Goal: Communication & Community: Answer question/provide support

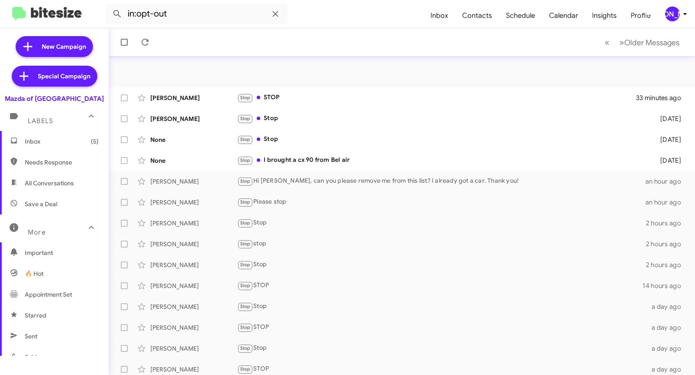
scroll to position [130, 0]
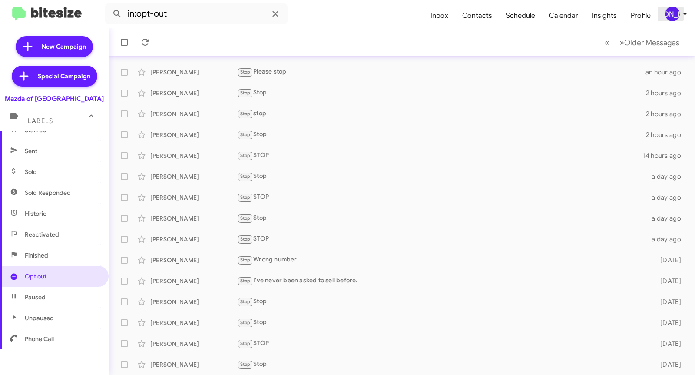
click at [675, 19] on div "[PERSON_NAME]" at bounding box center [672, 14] width 15 height 15
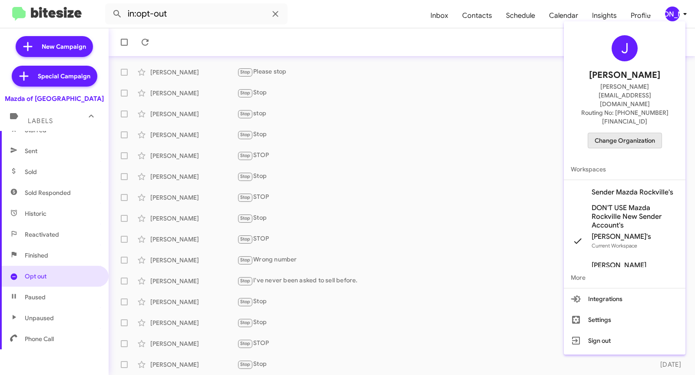
click at [602, 133] on span "Change Organization" at bounding box center [625, 140] width 60 height 15
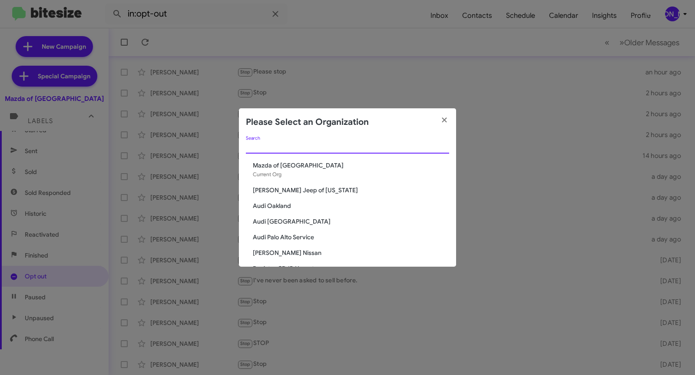
click at [280, 150] on input "Search" at bounding box center [347, 146] width 203 height 7
click at [440, 122] on icon "button" at bounding box center [445, 120] width 10 height 8
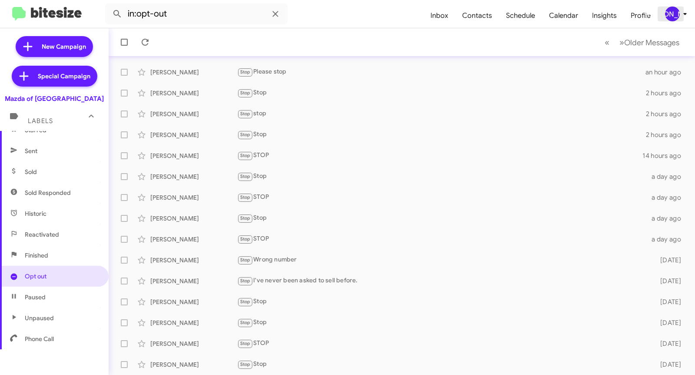
click at [675, 17] on div "[PERSON_NAME]" at bounding box center [672, 14] width 15 height 15
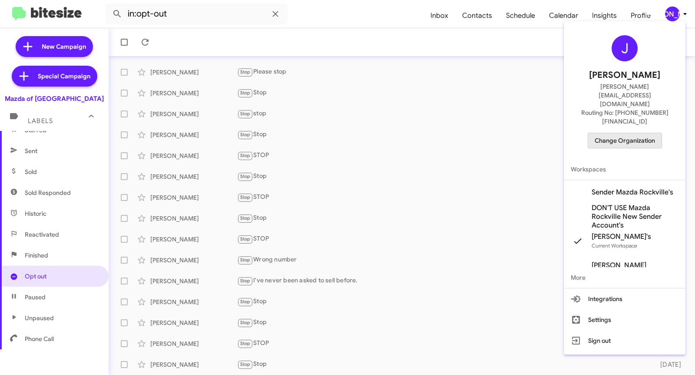
click at [622, 133] on span "Change Organization" at bounding box center [625, 140] width 60 height 15
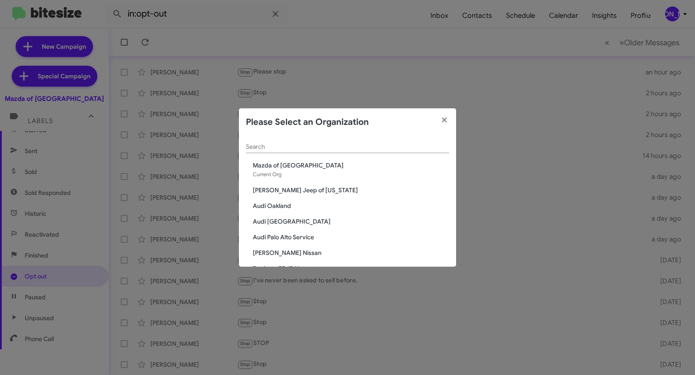
click at [388, 140] on div "Search" at bounding box center [347, 144] width 203 height 17
click at [362, 143] on input "Search" at bounding box center [347, 146] width 203 height 7
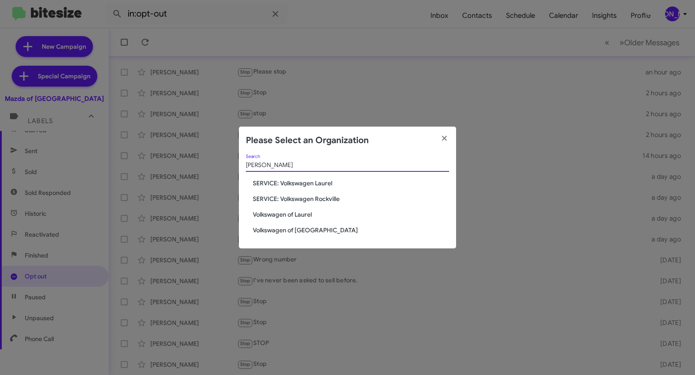
type input "[PERSON_NAME]"
click at [293, 211] on span "Volkswagen of Laurel" at bounding box center [351, 214] width 196 height 9
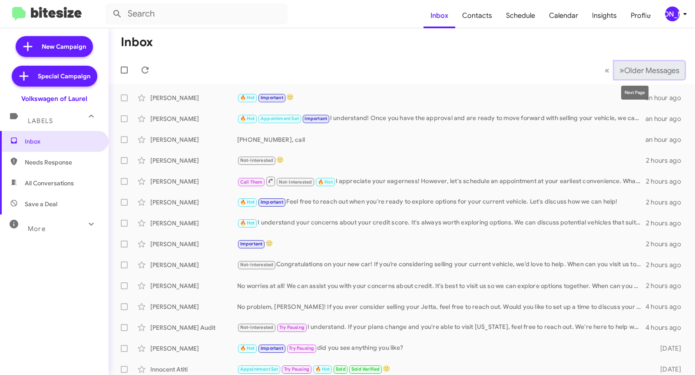
click at [625, 68] on span "Older Messages" at bounding box center [652, 71] width 55 height 10
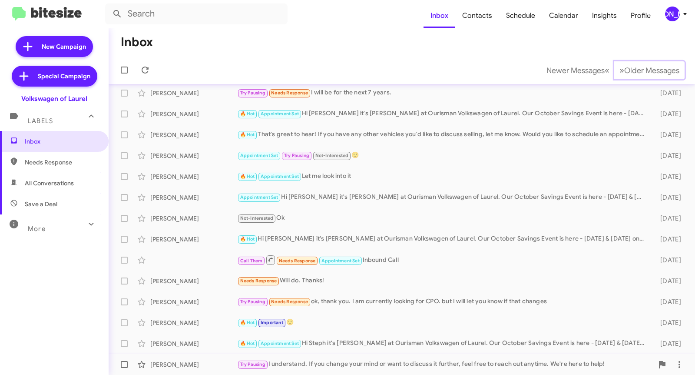
scroll to position [59, 0]
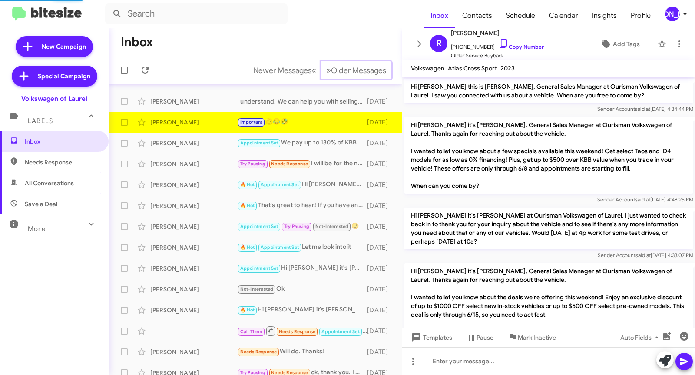
scroll to position [814, 0]
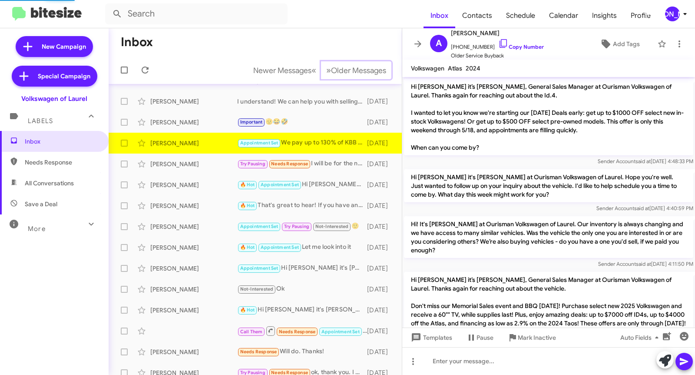
scroll to position [1332, 0]
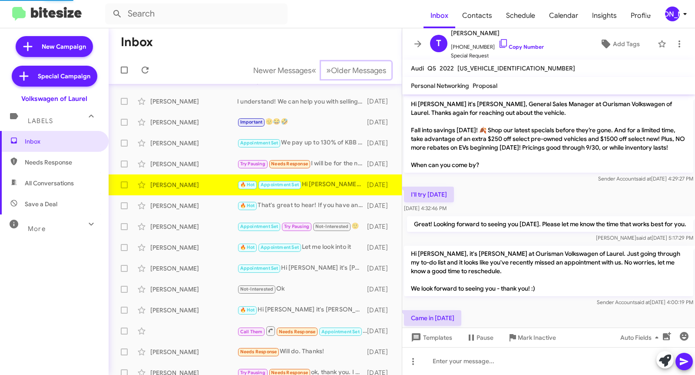
scroll to position [173, 0]
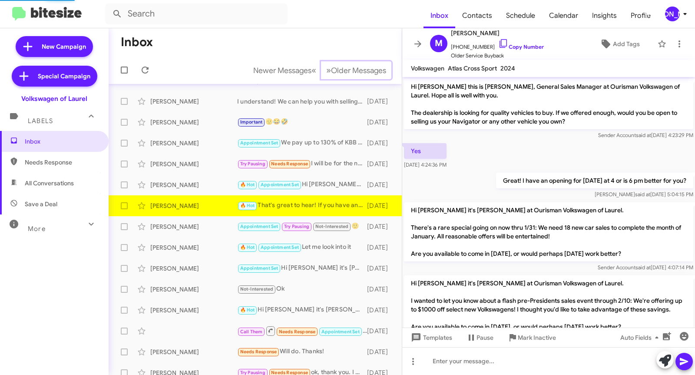
scroll to position [536, 0]
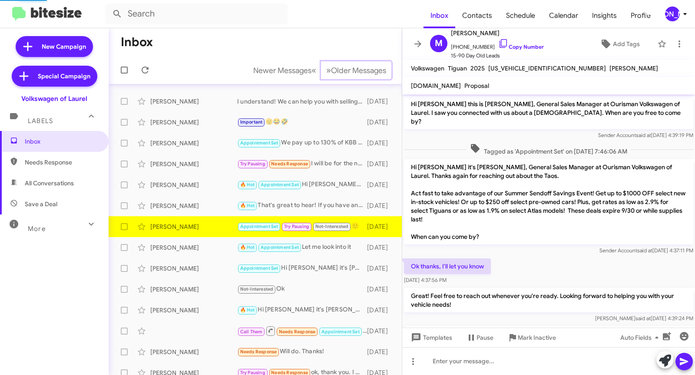
scroll to position [371, 0]
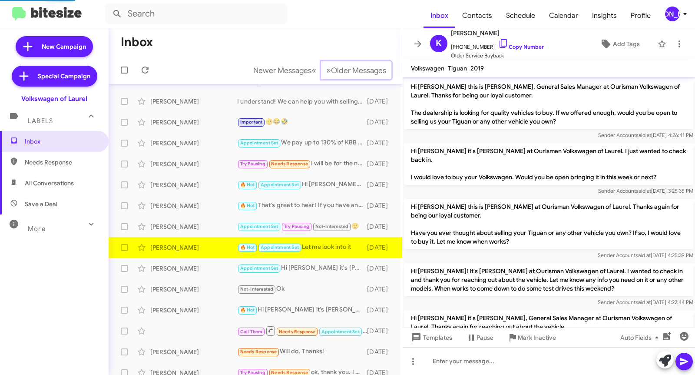
scroll to position [551, 0]
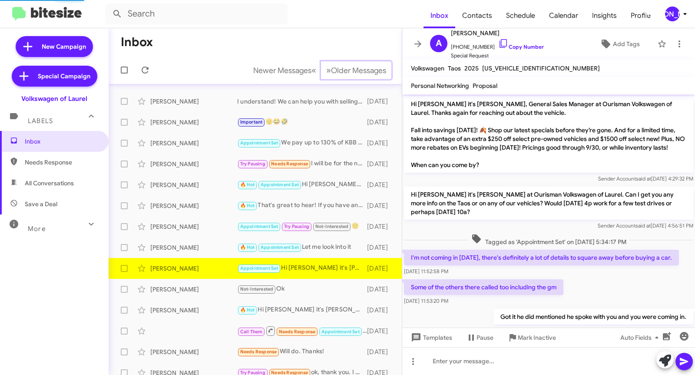
scroll to position [254, 0]
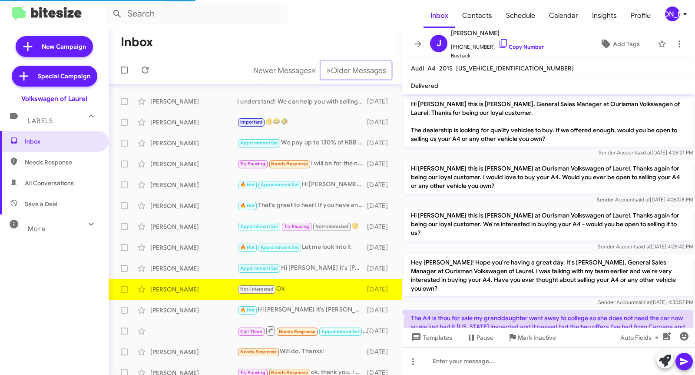
scroll to position [210, 0]
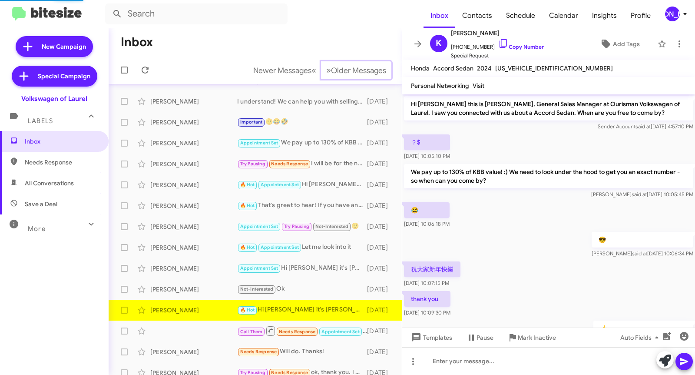
scroll to position [123, 0]
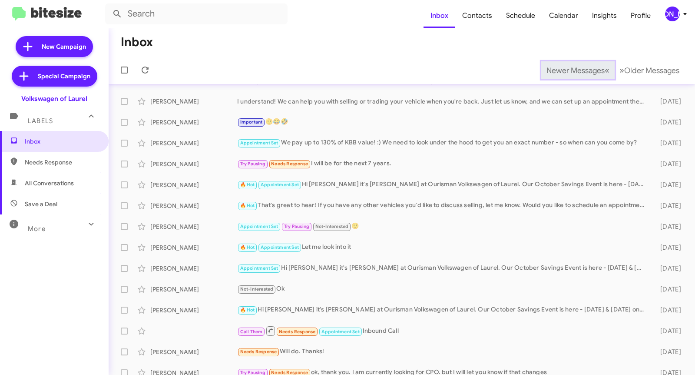
click at [557, 70] on span "Newer Messages" at bounding box center [576, 71] width 58 height 10
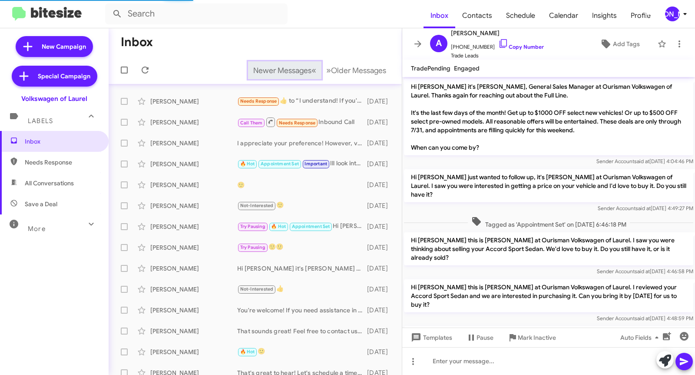
scroll to position [621, 0]
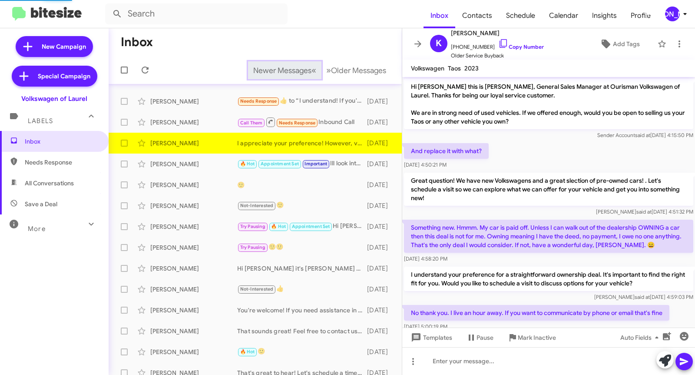
scroll to position [77, 0]
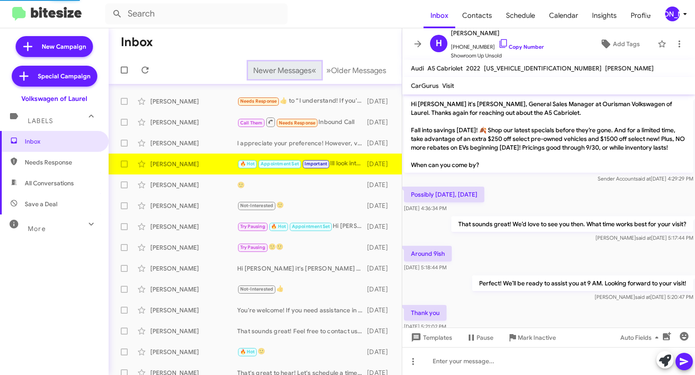
scroll to position [274, 0]
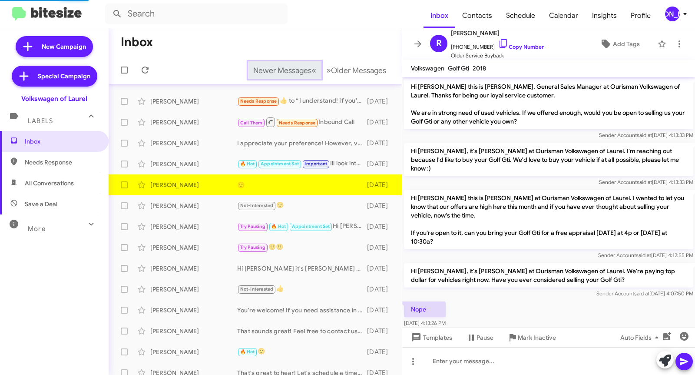
scroll to position [125, 0]
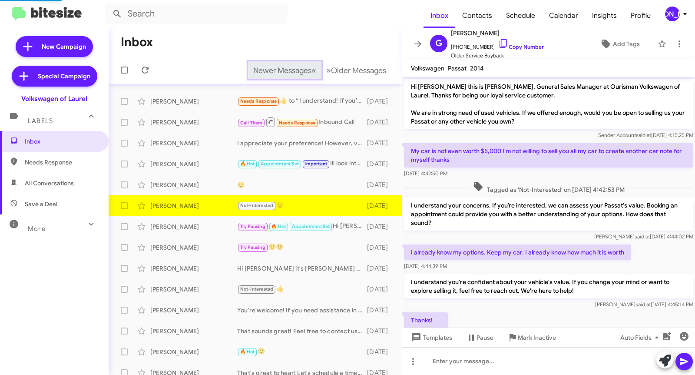
scroll to position [60, 0]
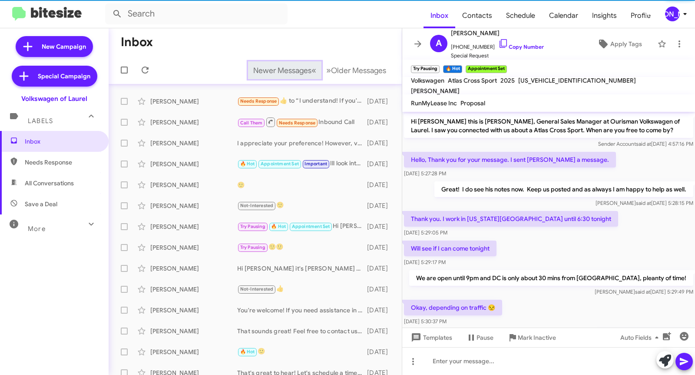
scroll to position [280, 0]
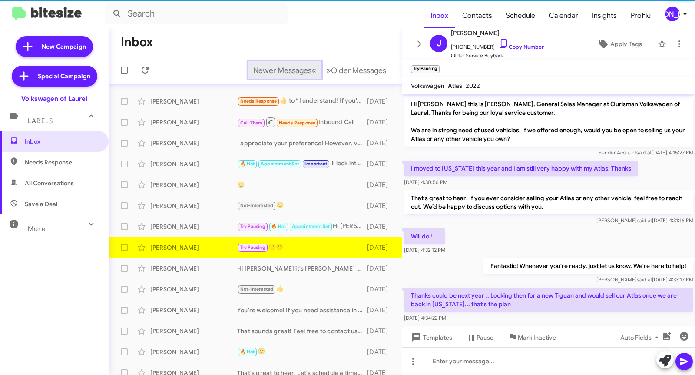
scroll to position [105, 0]
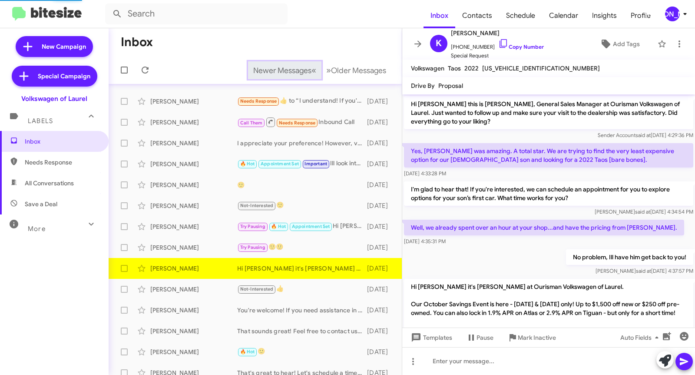
scroll to position [44, 0]
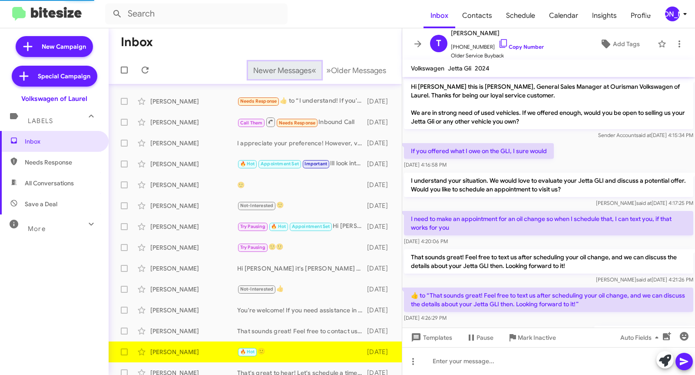
scroll to position [42, 0]
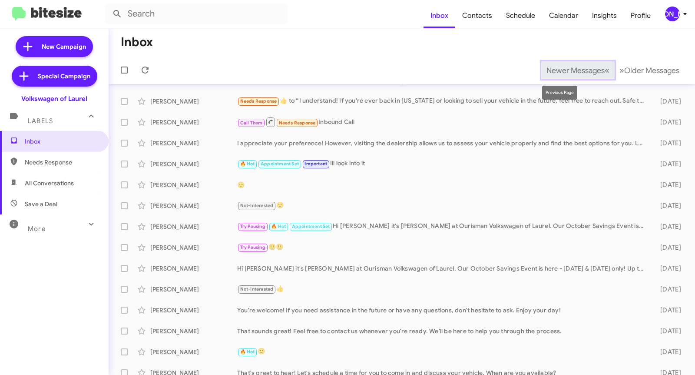
scroll to position [68, 0]
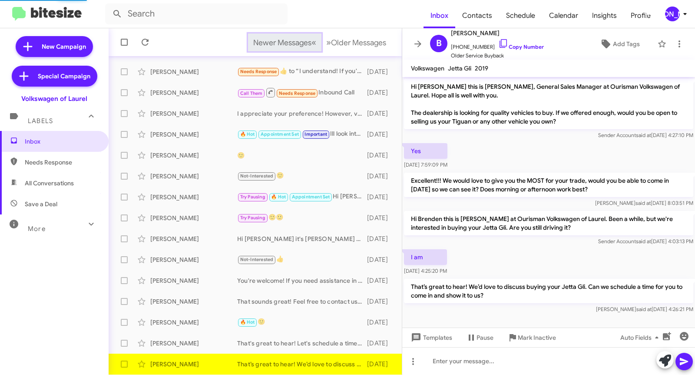
scroll to position [1, 0]
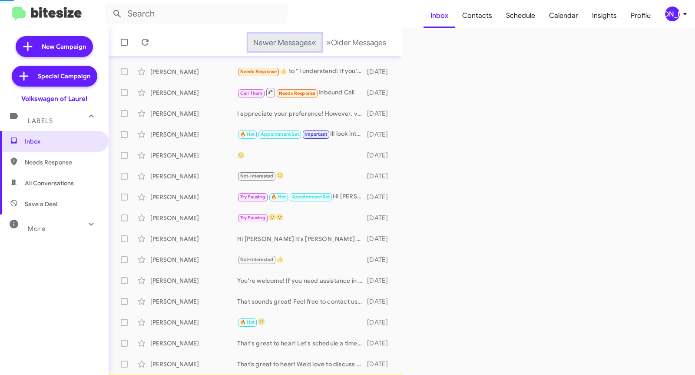
scroll to position [110, 0]
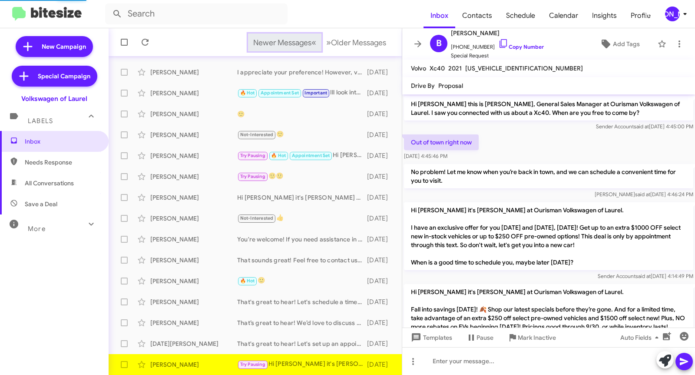
scroll to position [244, 0]
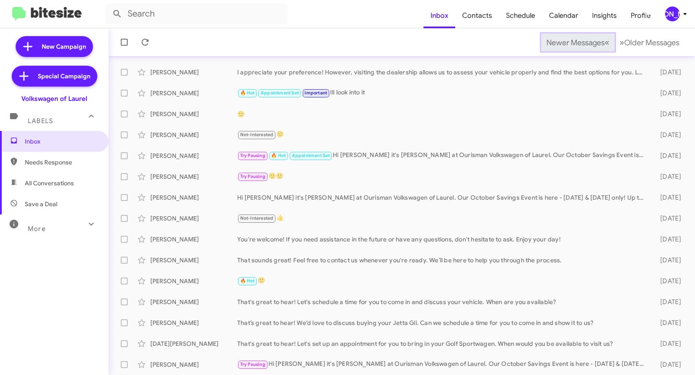
click at [557, 42] on span "Newer Messages" at bounding box center [576, 43] width 58 height 10
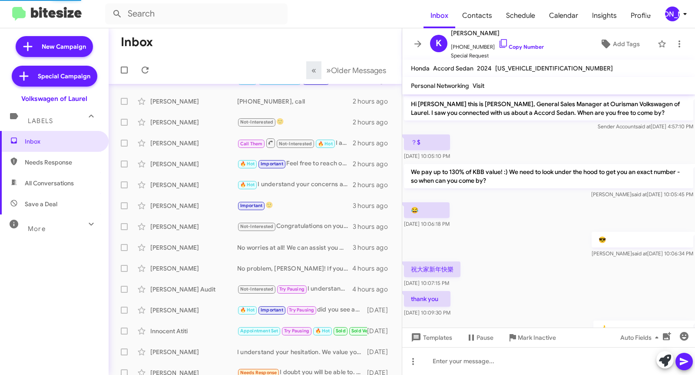
scroll to position [289, 0]
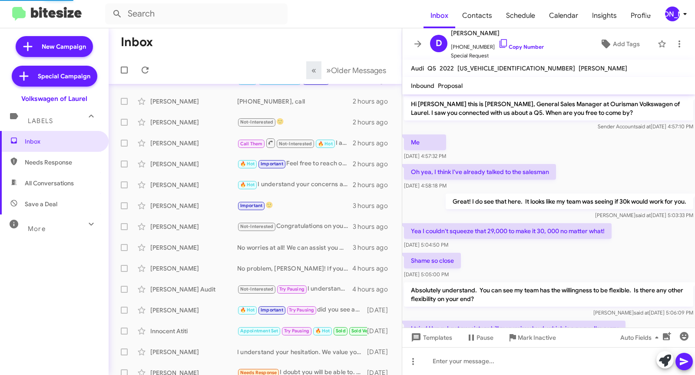
scroll to position [492, 0]
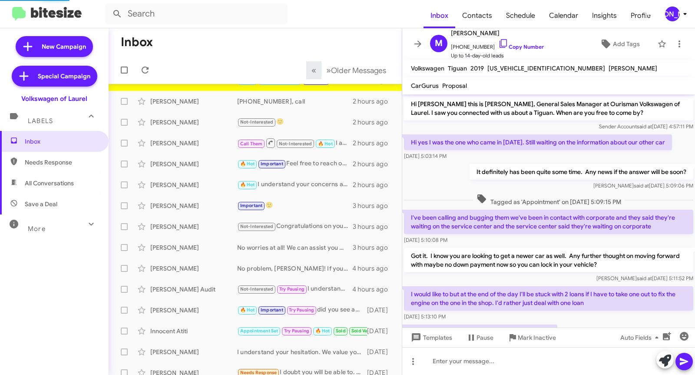
scroll to position [593, 0]
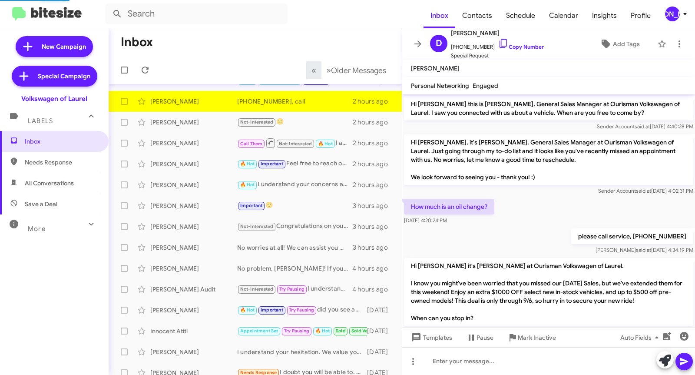
scroll to position [487, 0]
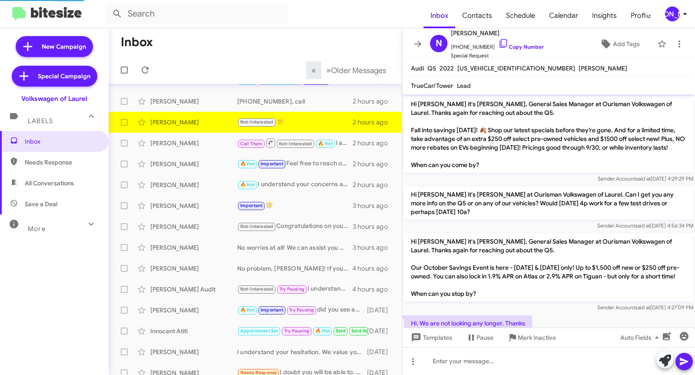
scroll to position [173, 0]
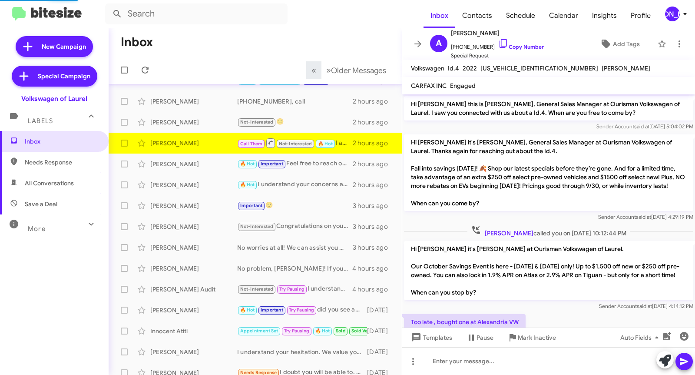
scroll to position [247, 0]
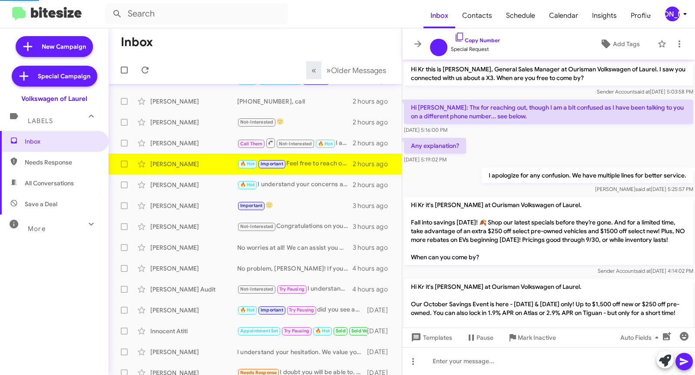
scroll to position [247, 0]
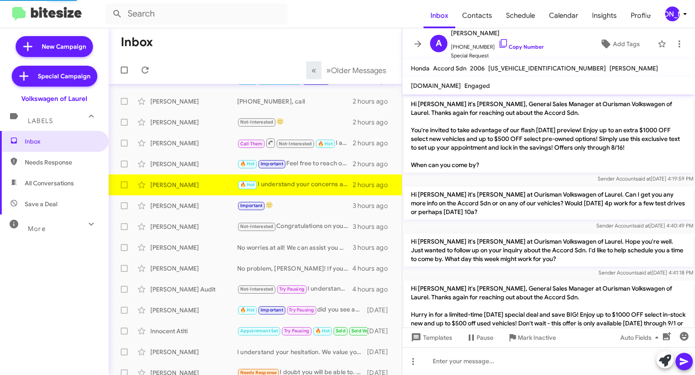
scroll to position [835, 0]
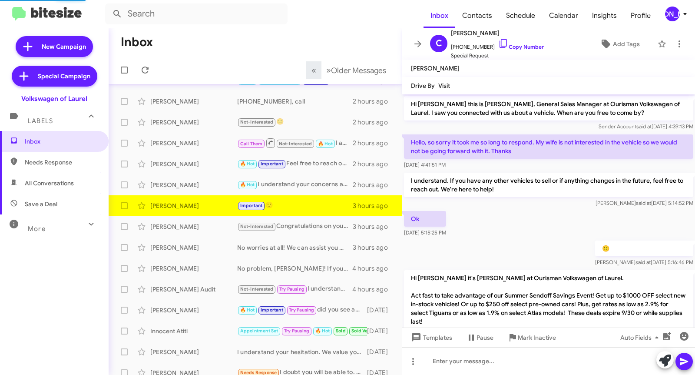
scroll to position [608, 0]
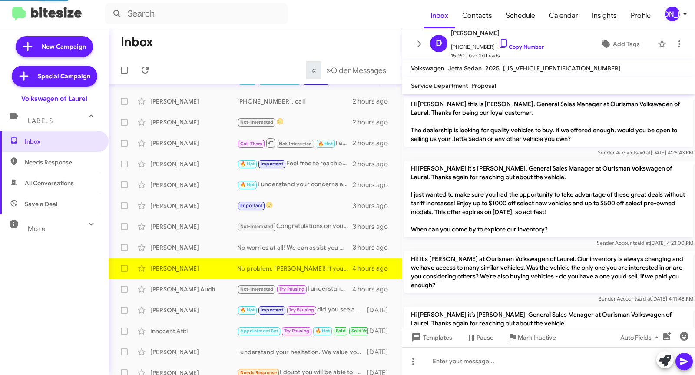
scroll to position [525, 0]
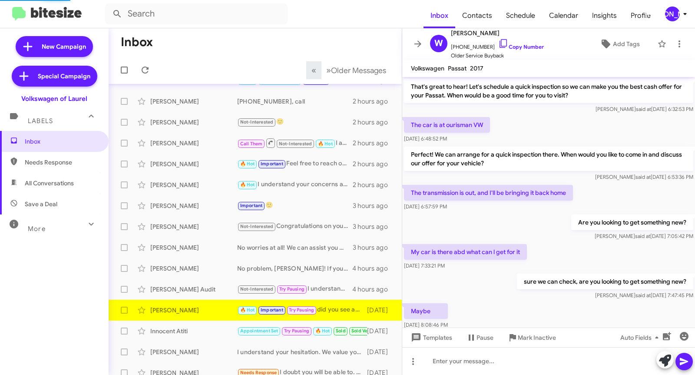
scroll to position [419, 0]
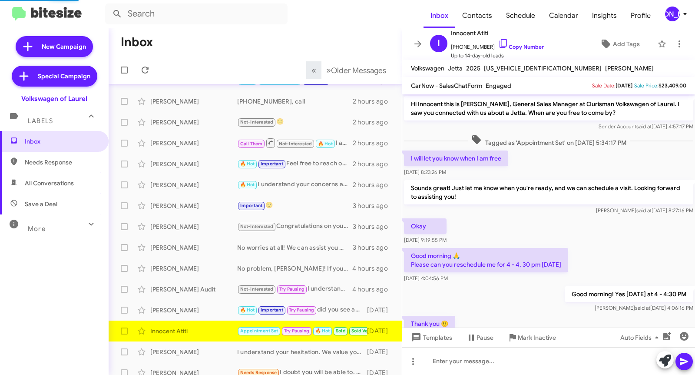
scroll to position [325, 0]
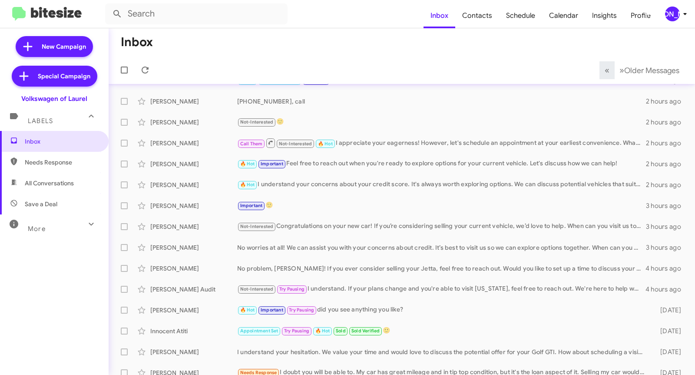
scroll to position [68, 0]
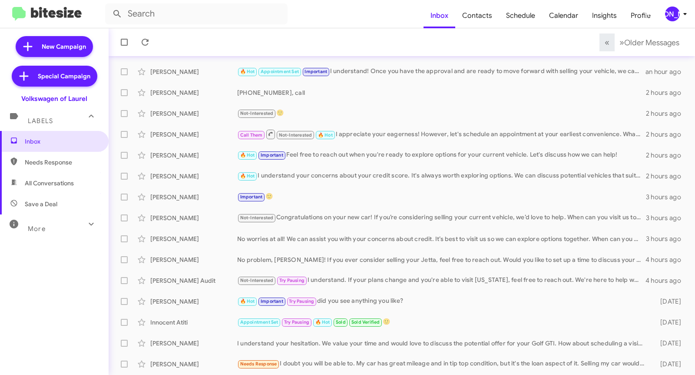
scroll to position [89, 0]
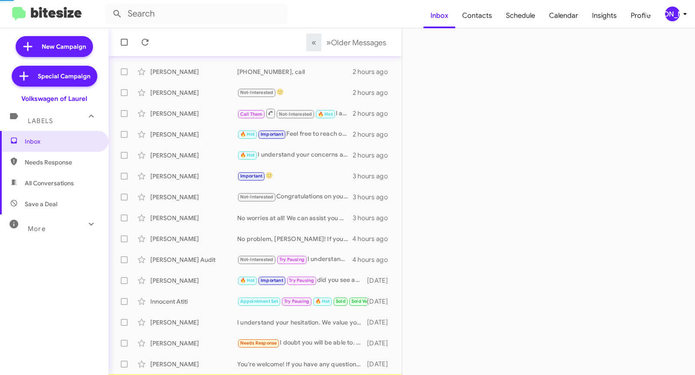
scroll to position [110, 0]
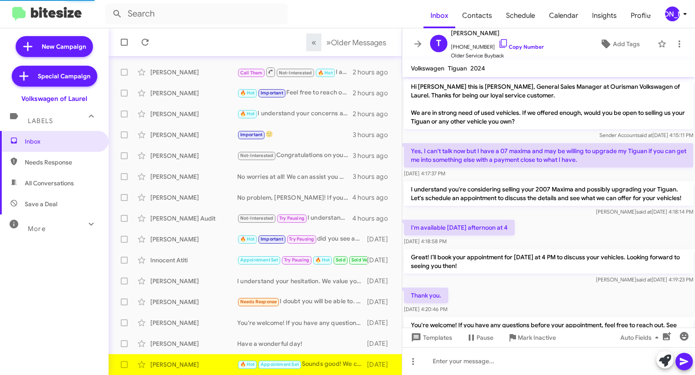
scroll to position [141, 0]
